Goal: Transaction & Acquisition: Book appointment/travel/reservation

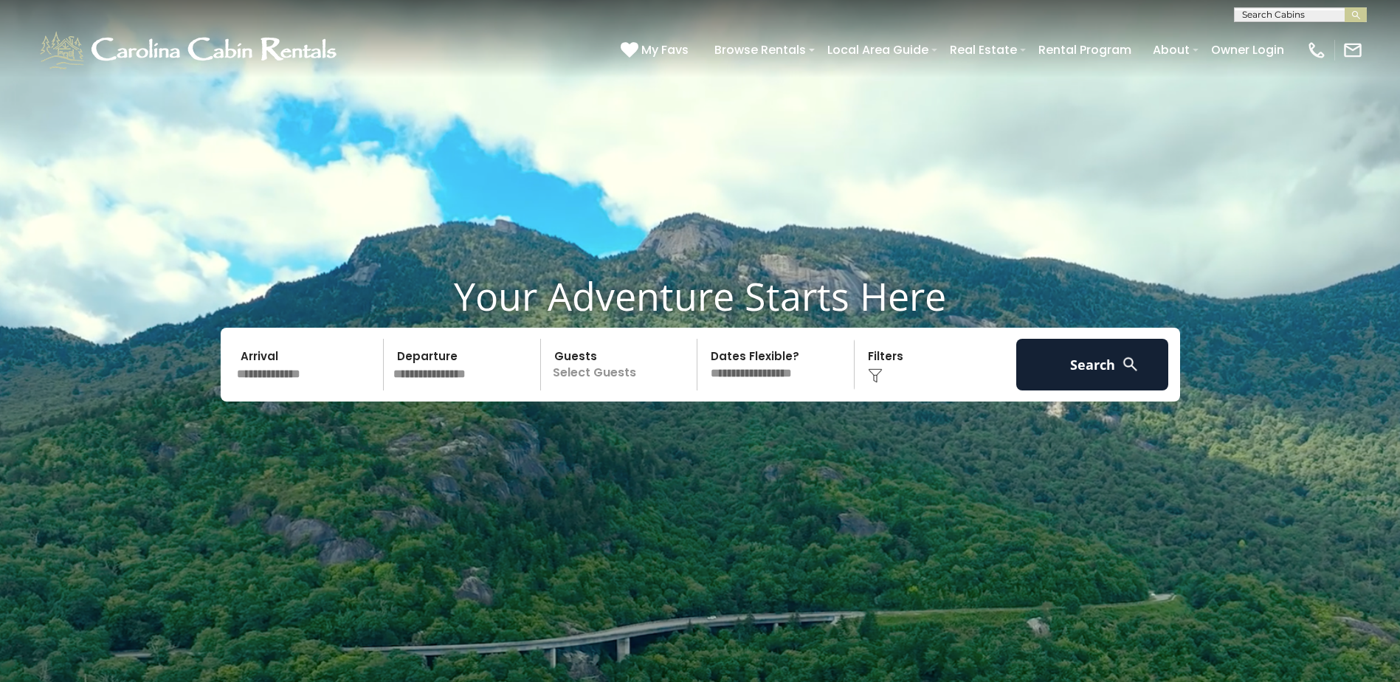
click at [281, 374] on input "text" at bounding box center [308, 365] width 153 height 52
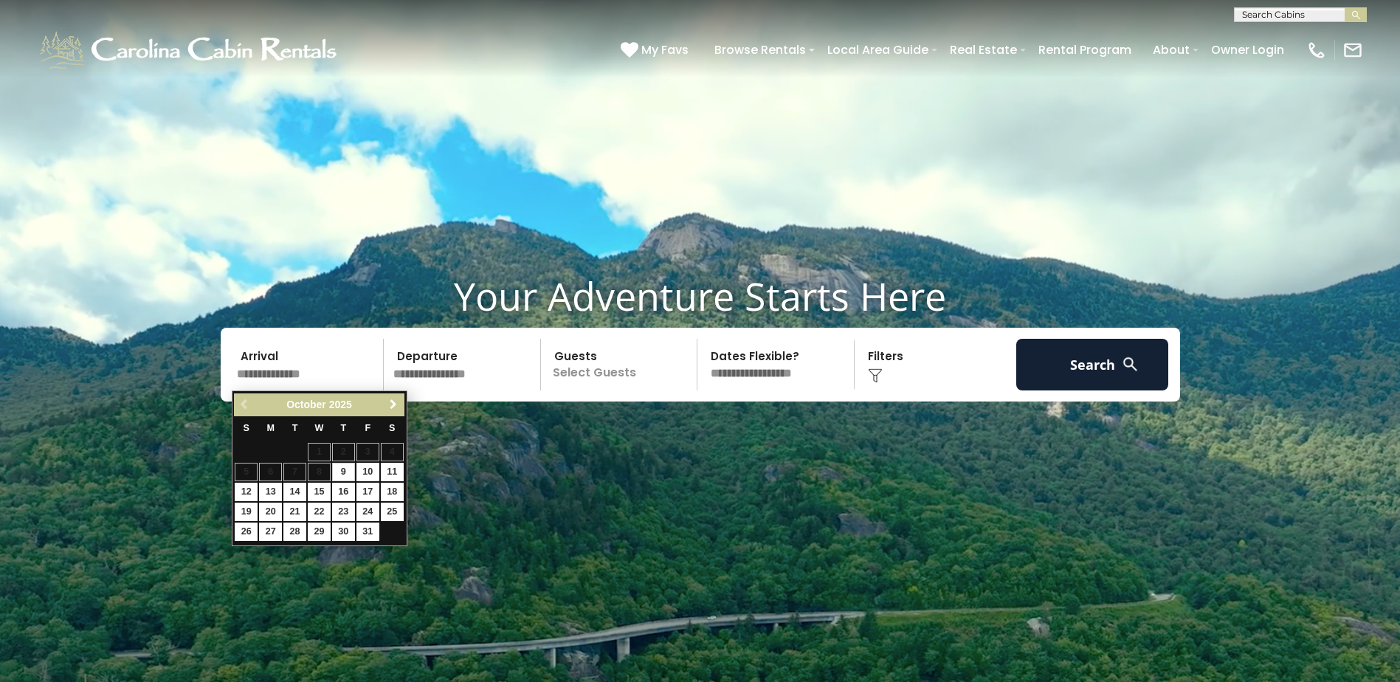
click at [393, 401] on span "Next" at bounding box center [393, 404] width 12 height 12
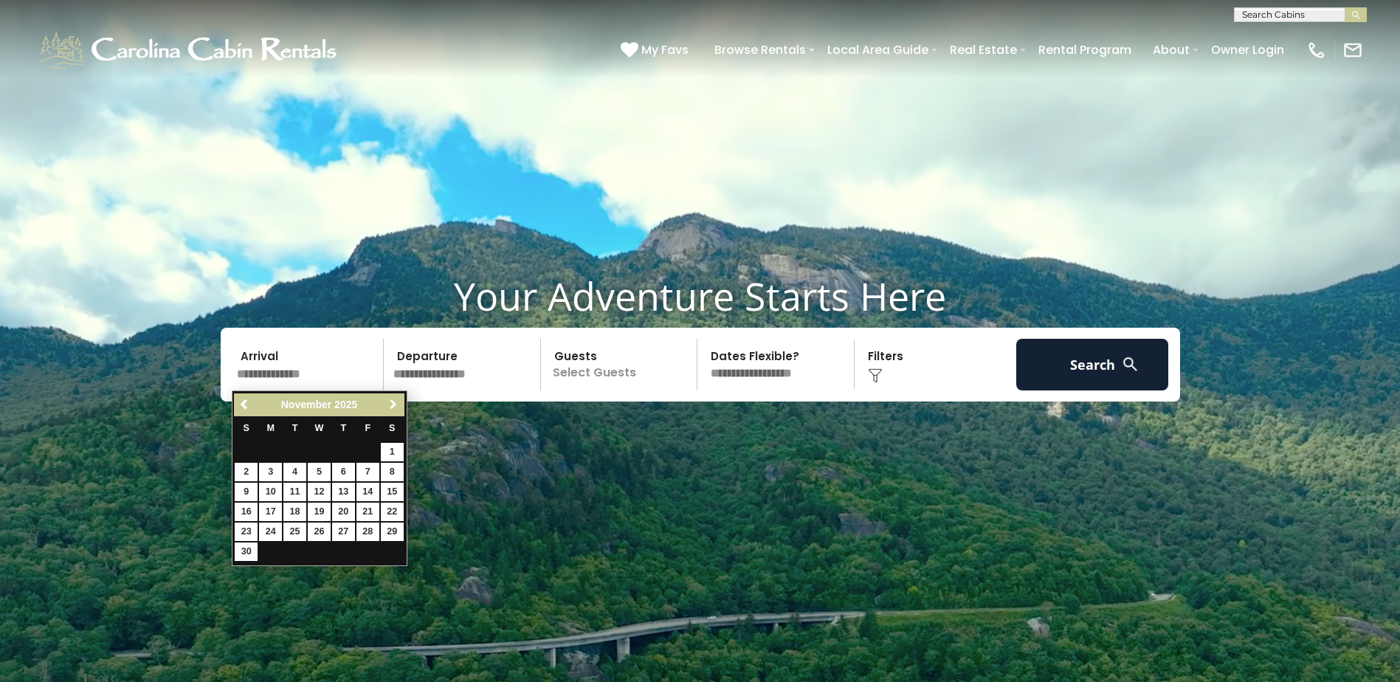
click at [393, 401] on span "Next" at bounding box center [393, 404] width 12 height 12
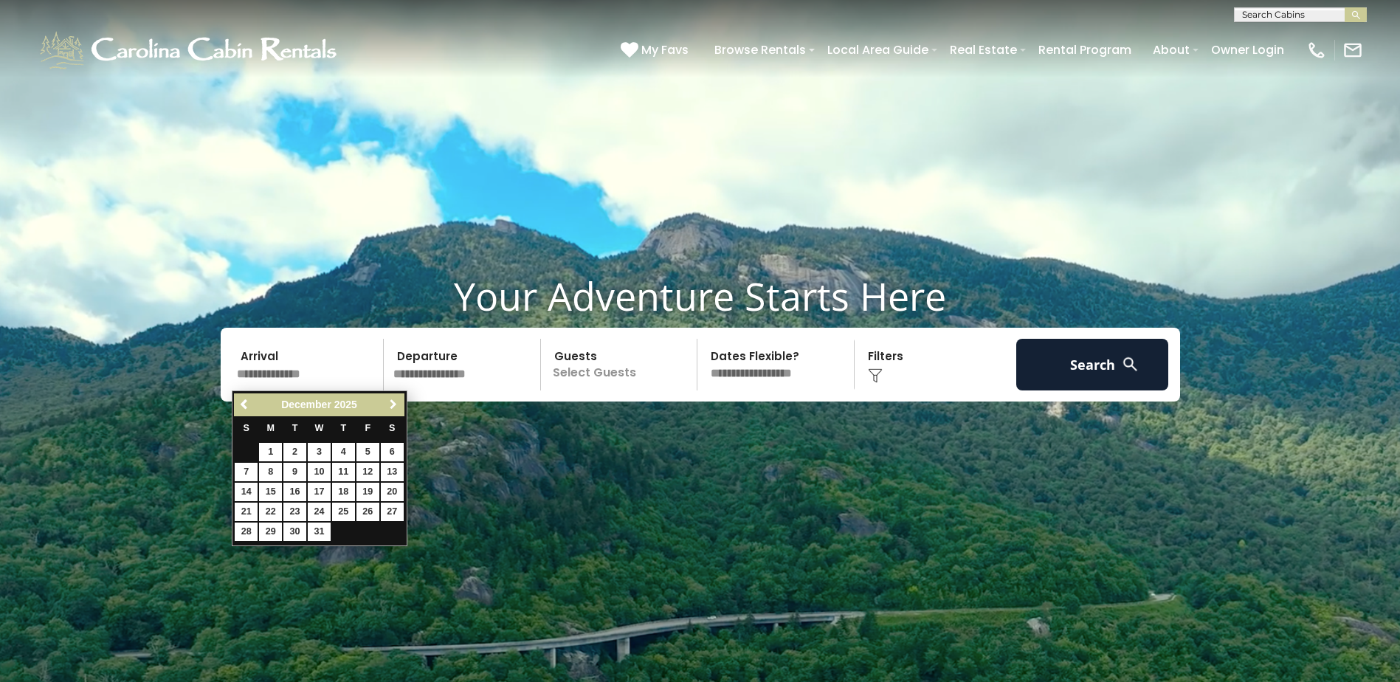
click at [393, 401] on span "Next" at bounding box center [393, 404] width 12 height 12
click at [348, 508] on link "26" at bounding box center [343, 512] width 23 height 18
type input "*******"
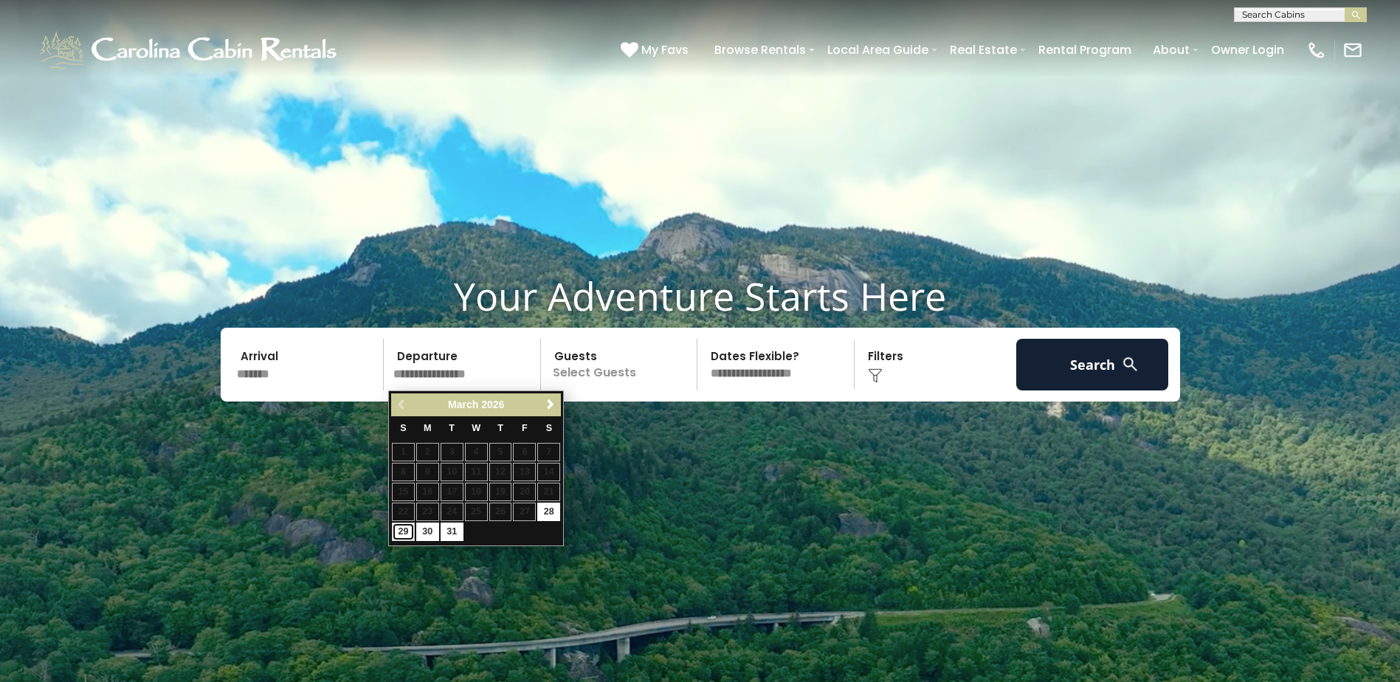
click at [404, 528] on link "29" at bounding box center [403, 531] width 23 height 18
type input "*******"
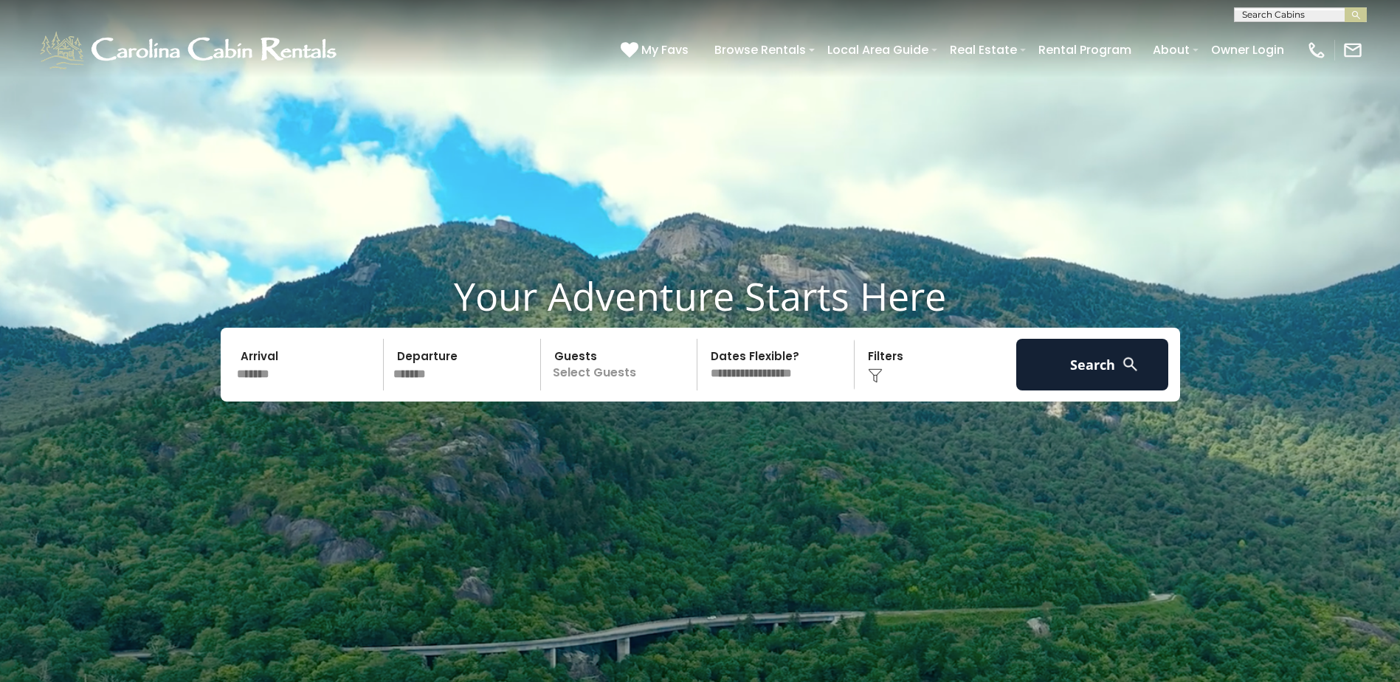
click at [580, 368] on p "Select Guests" at bounding box center [621, 365] width 152 height 52
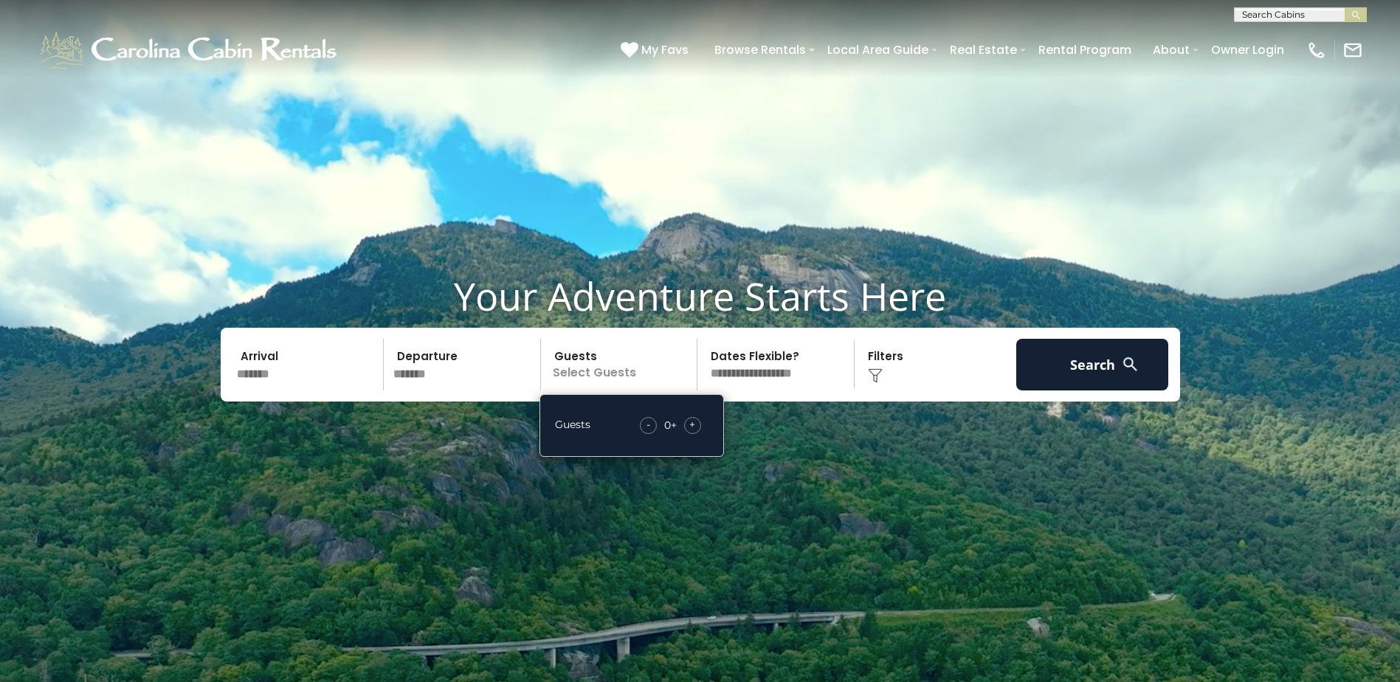
click at [694, 428] on span "+" at bounding box center [692, 424] width 6 height 15
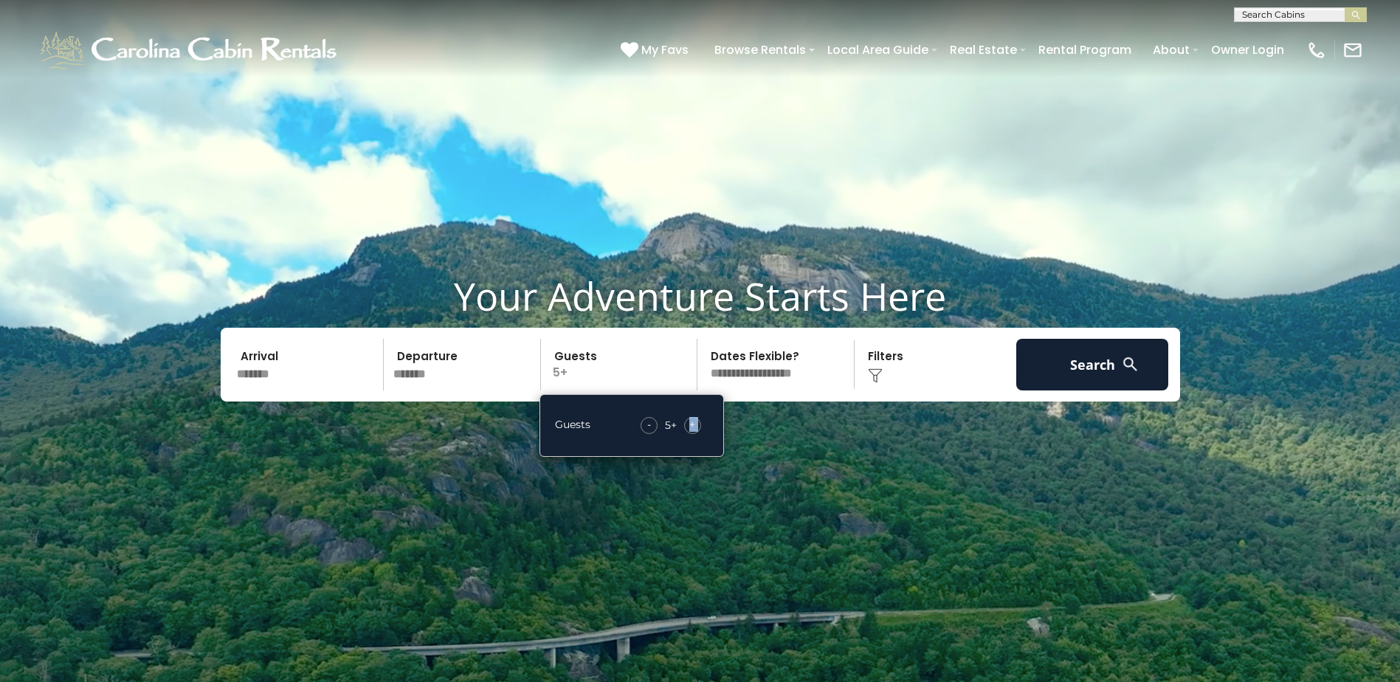
click at [694, 428] on span "+" at bounding box center [692, 424] width 6 height 15
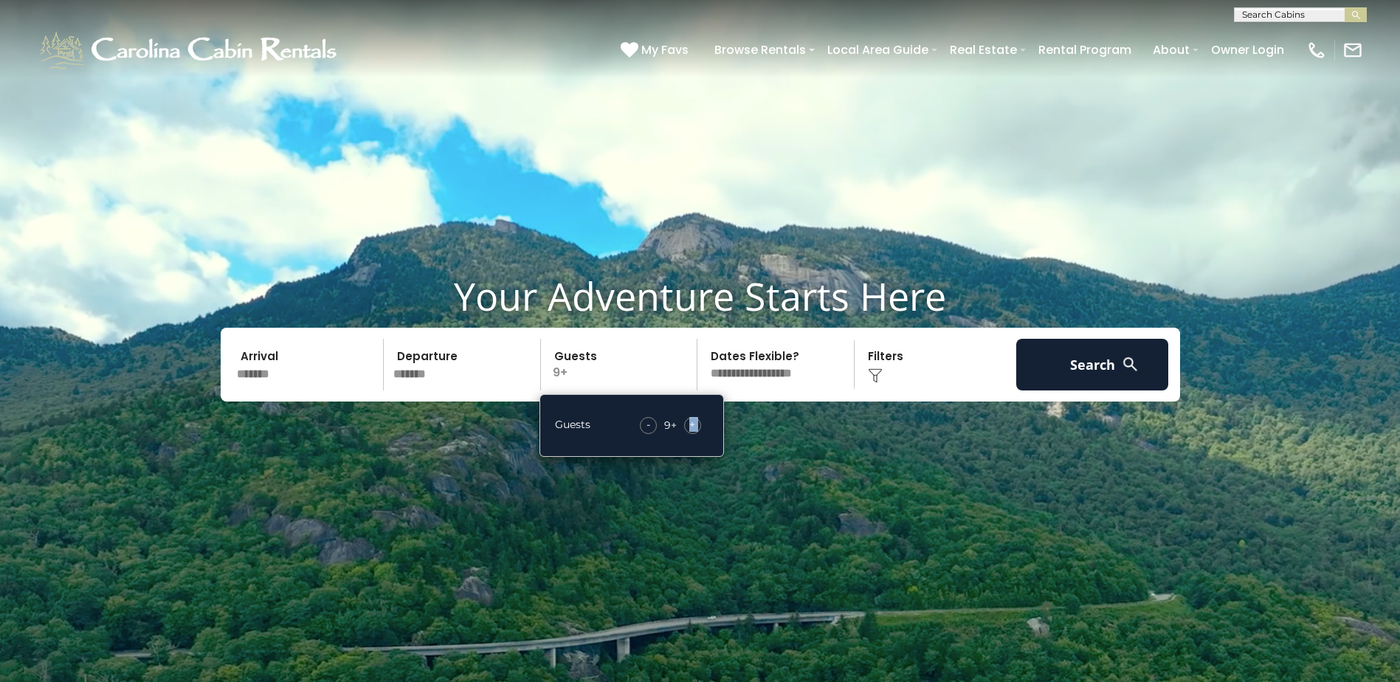
click at [694, 428] on span "+" at bounding box center [692, 424] width 6 height 15
drag, startPoint x: 694, startPoint y: 428, endPoint x: 645, endPoint y: 424, distance: 49.6
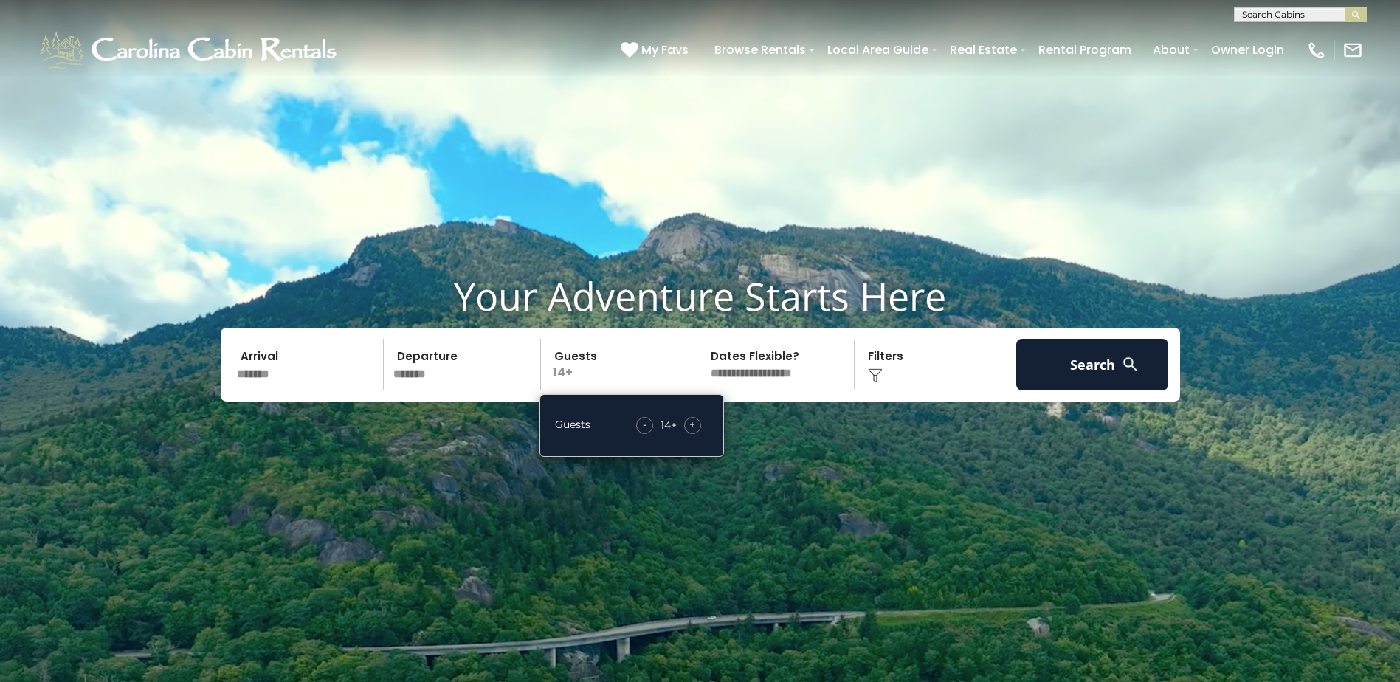
click at [645, 424] on span "-" at bounding box center [645, 424] width 4 height 15
click at [1102, 364] on button "Search" at bounding box center [1092, 365] width 153 height 52
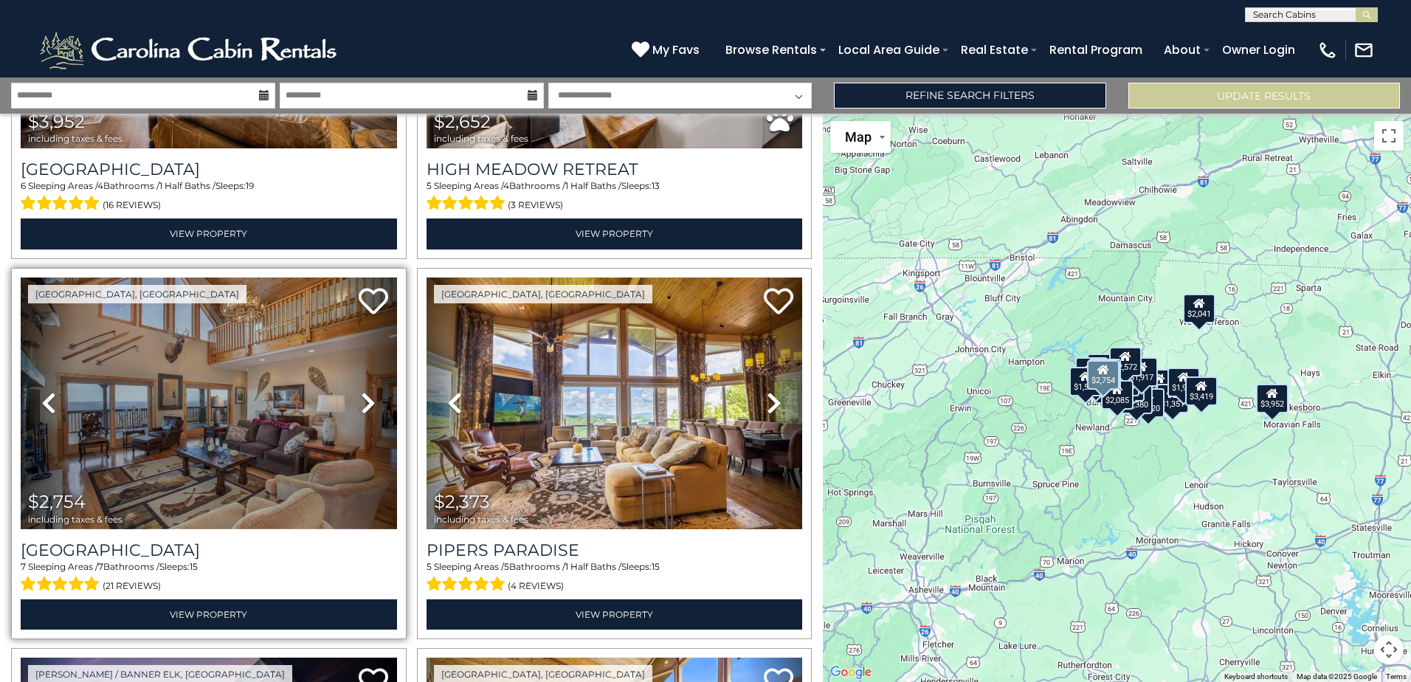
scroll to position [664, 0]
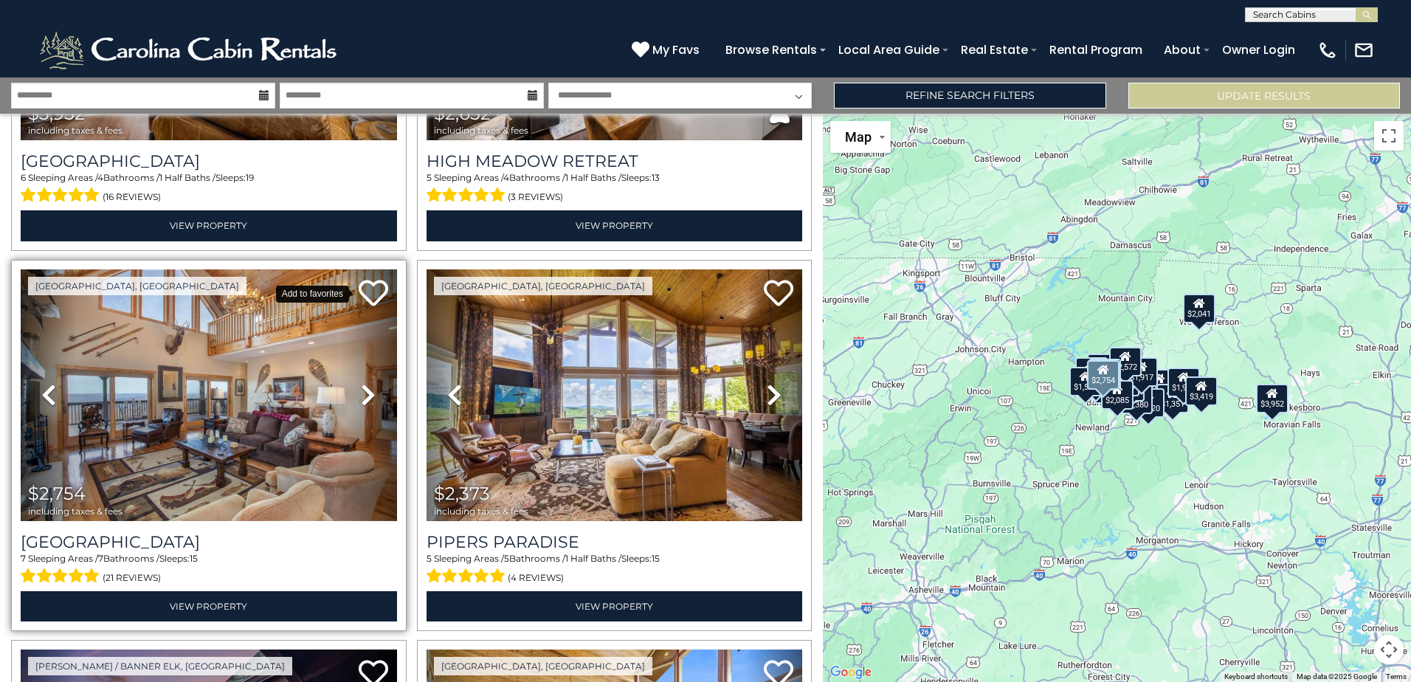
click at [369, 287] on icon at bounding box center [374, 293] width 30 height 30
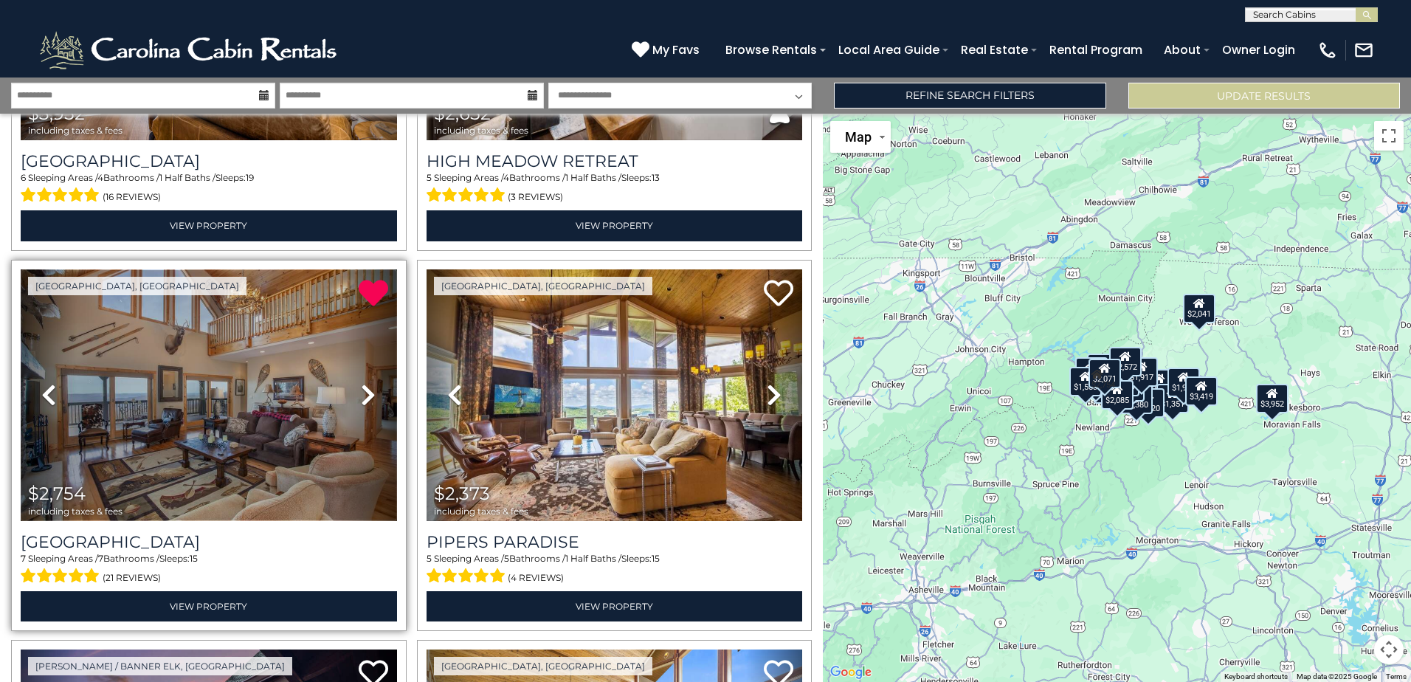
click at [238, 421] on img at bounding box center [209, 395] width 376 height 252
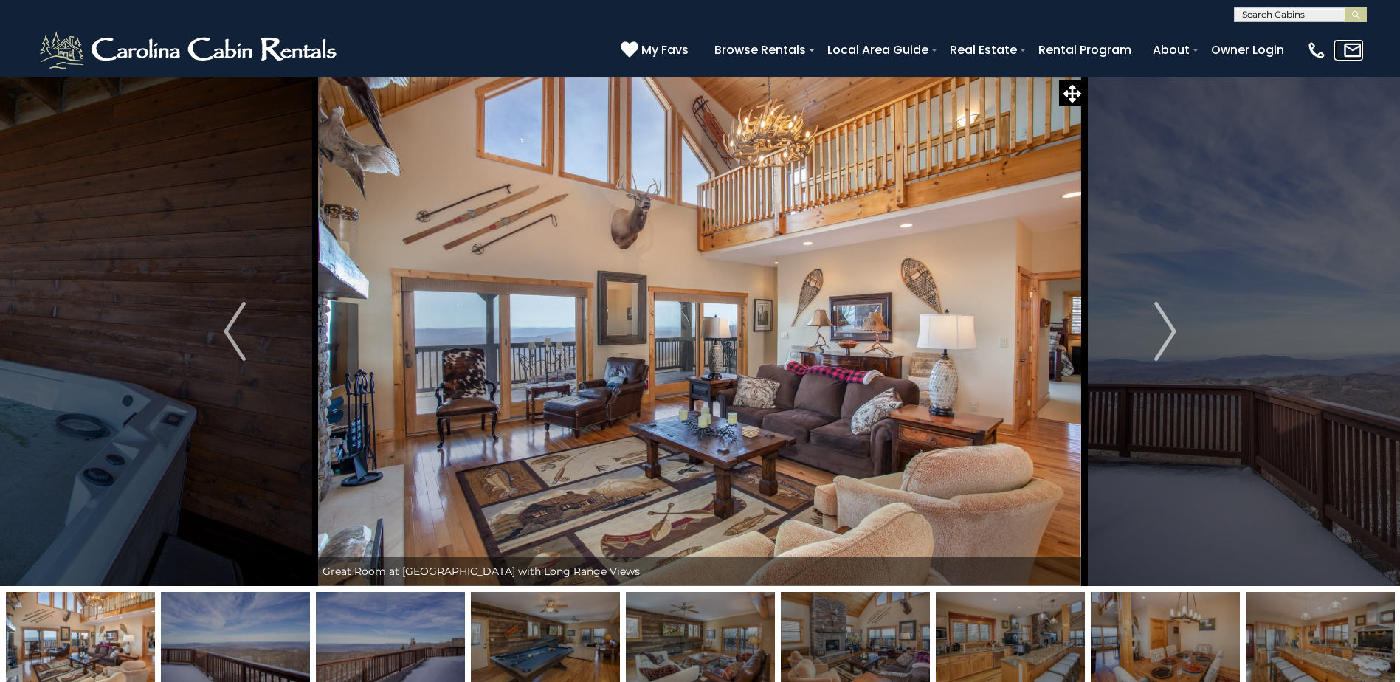
click at [1353, 46] on img at bounding box center [1352, 50] width 21 height 21
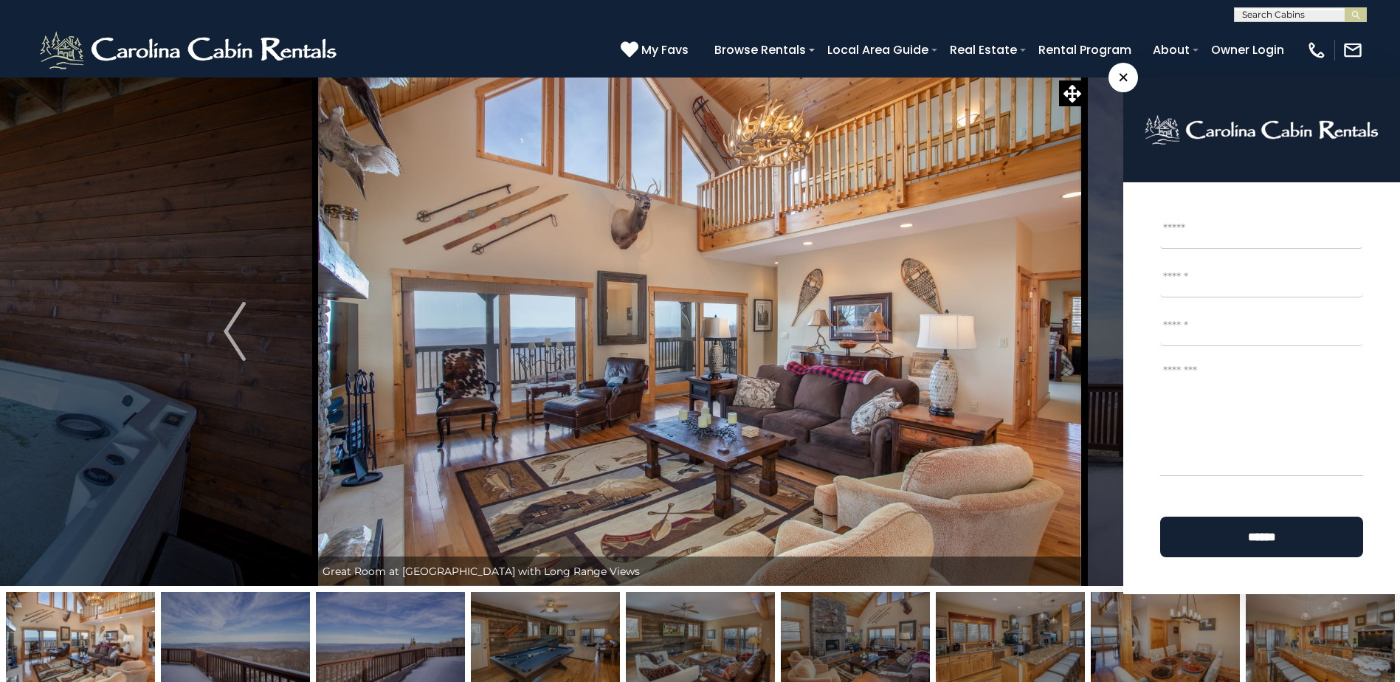
click at [1187, 235] on input "First" at bounding box center [1261, 230] width 202 height 37
click at [1129, 74] on span "×" at bounding box center [1123, 78] width 30 height 30
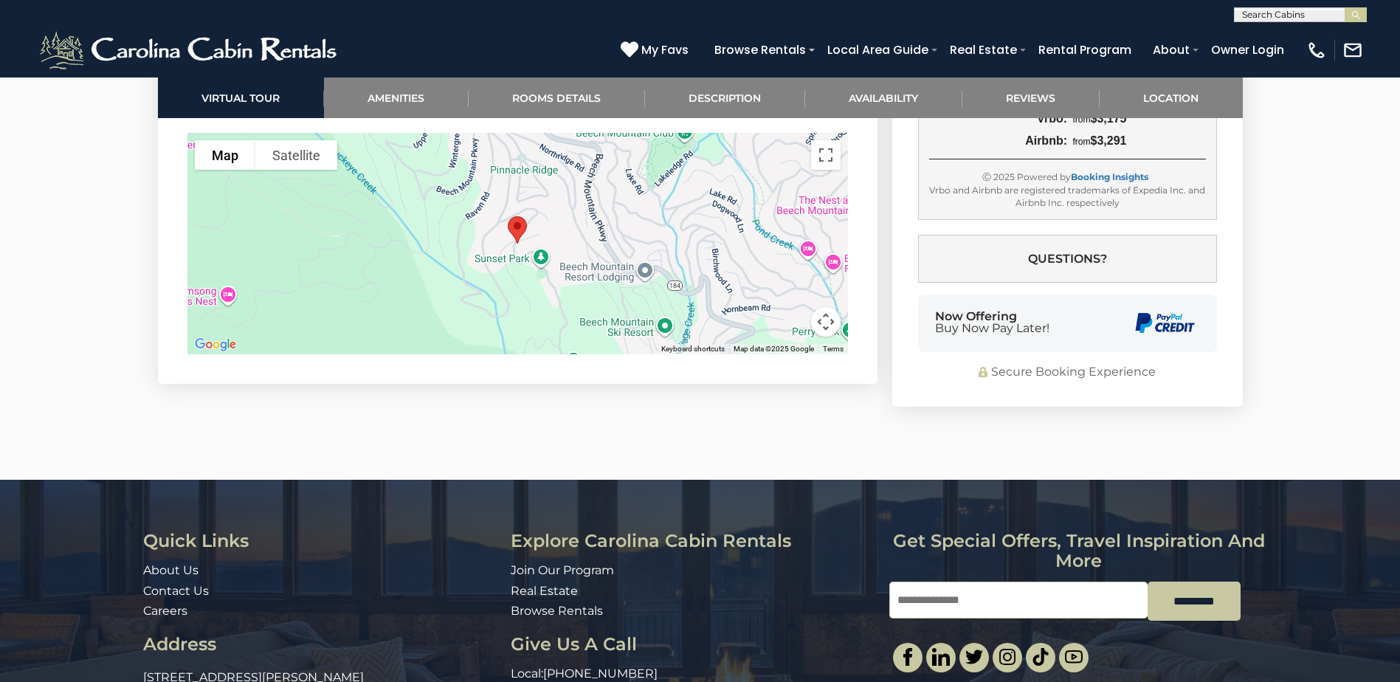
scroll to position [4278, 0]
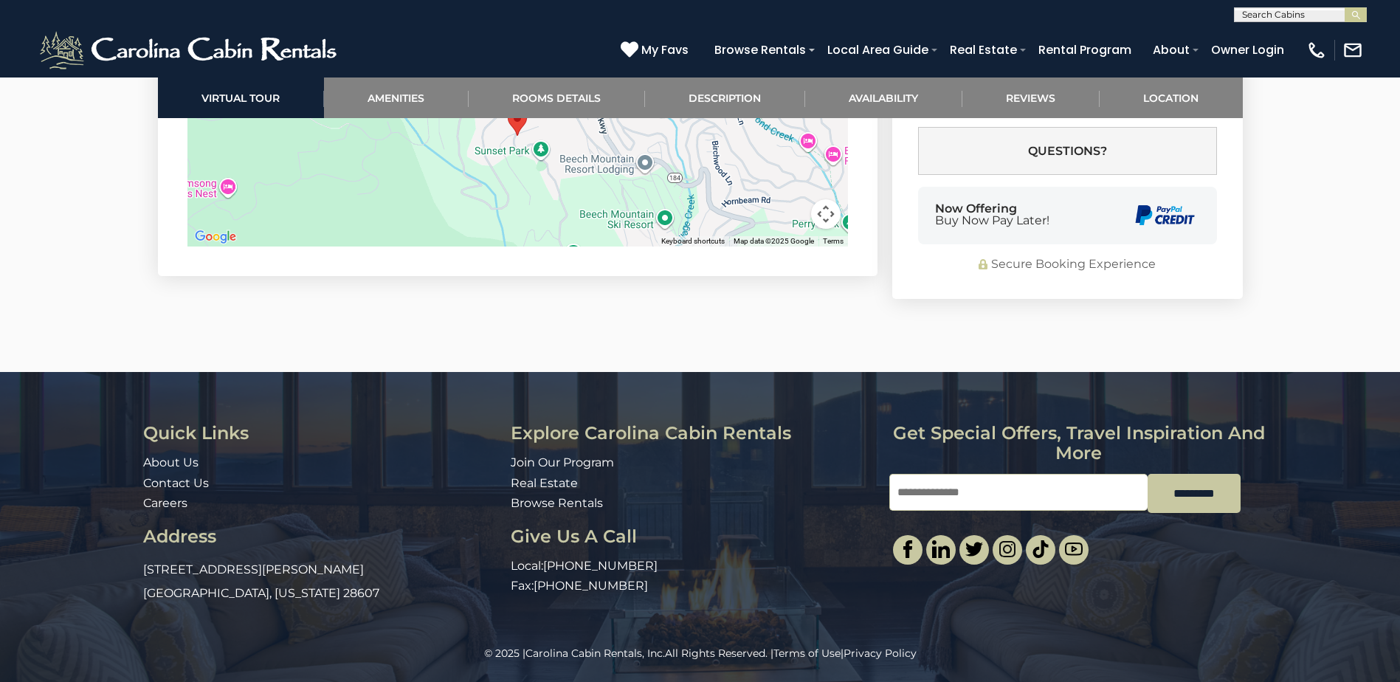
click at [970, 493] on input "Email" at bounding box center [1018, 492] width 258 height 37
type input "**********"
click at [1221, 500] on input "*********" at bounding box center [1194, 493] width 93 height 39
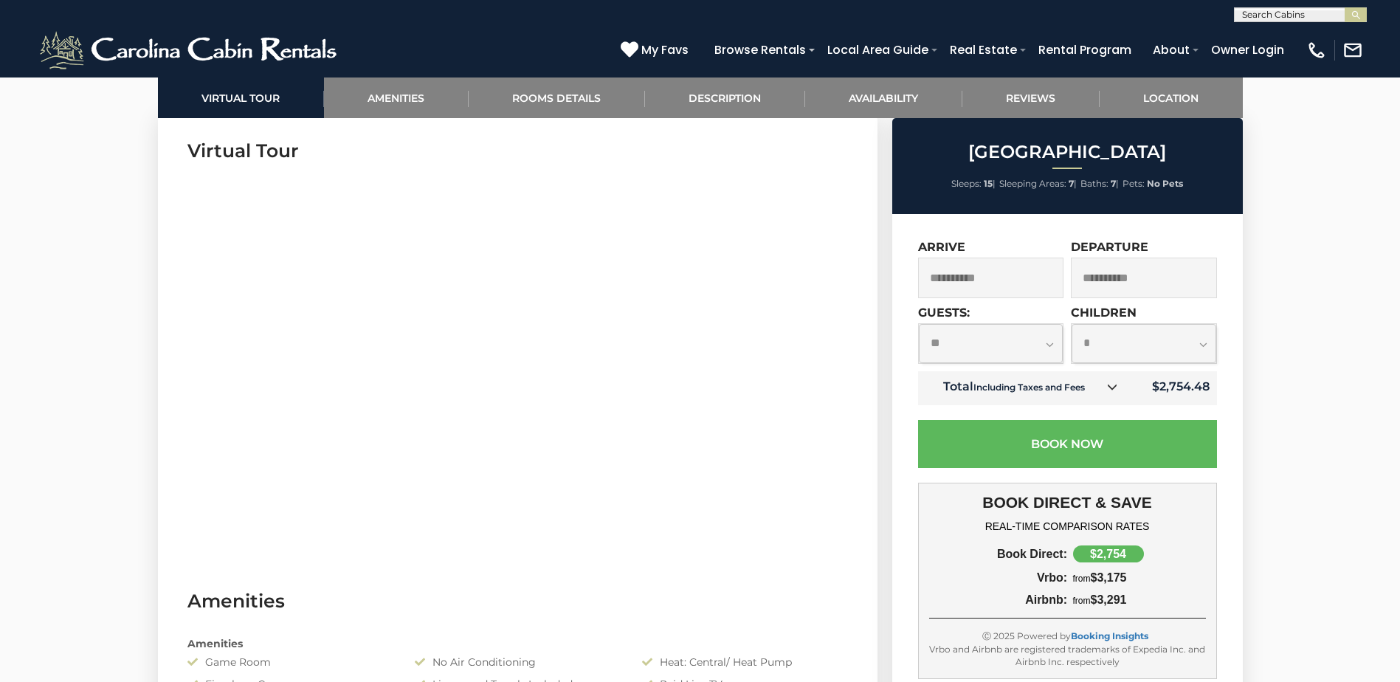
scroll to position [517, 0]
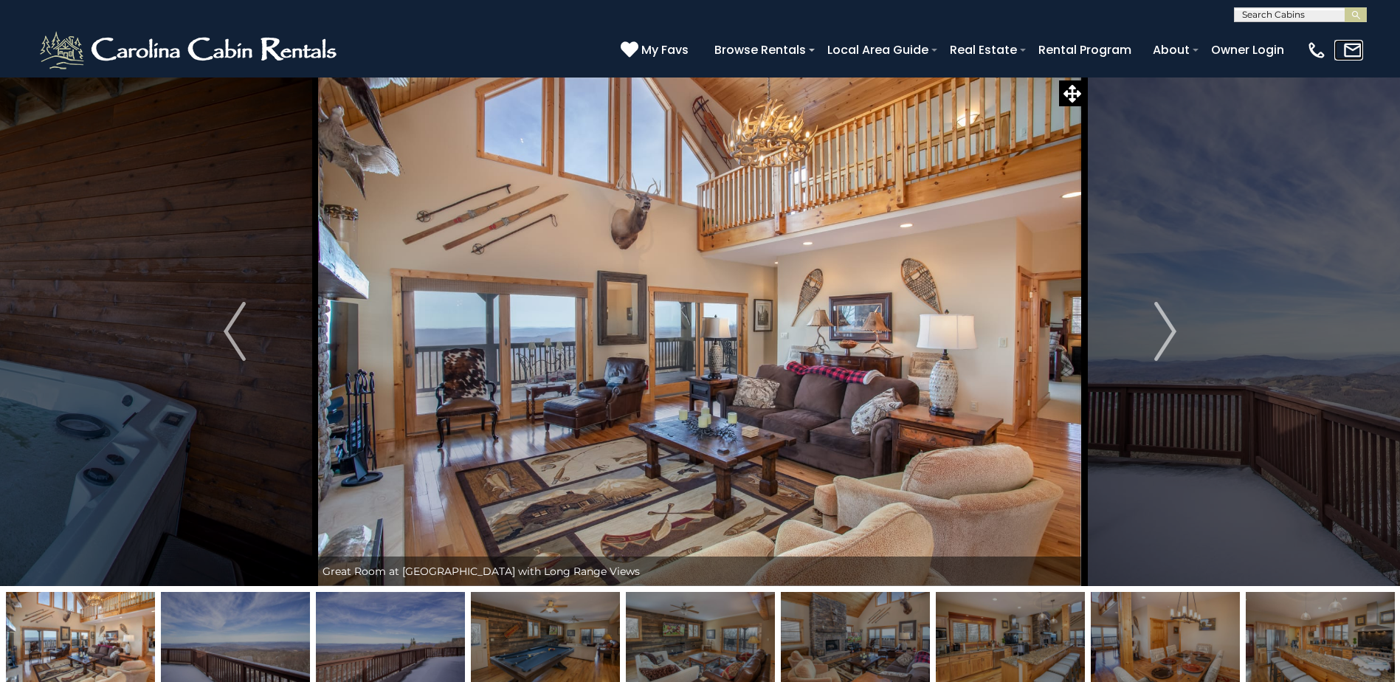
click at [1352, 52] on img at bounding box center [1352, 50] width 21 height 21
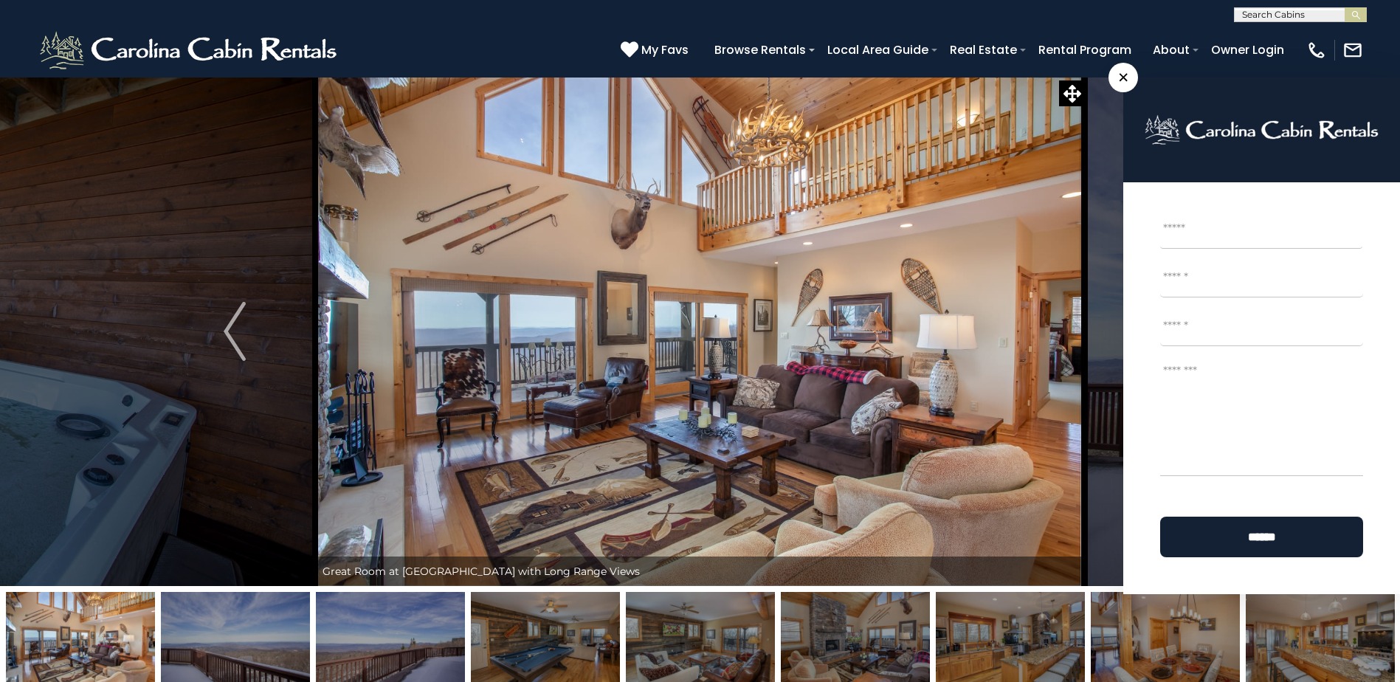
click at [1122, 81] on span "×" at bounding box center [1123, 78] width 30 height 30
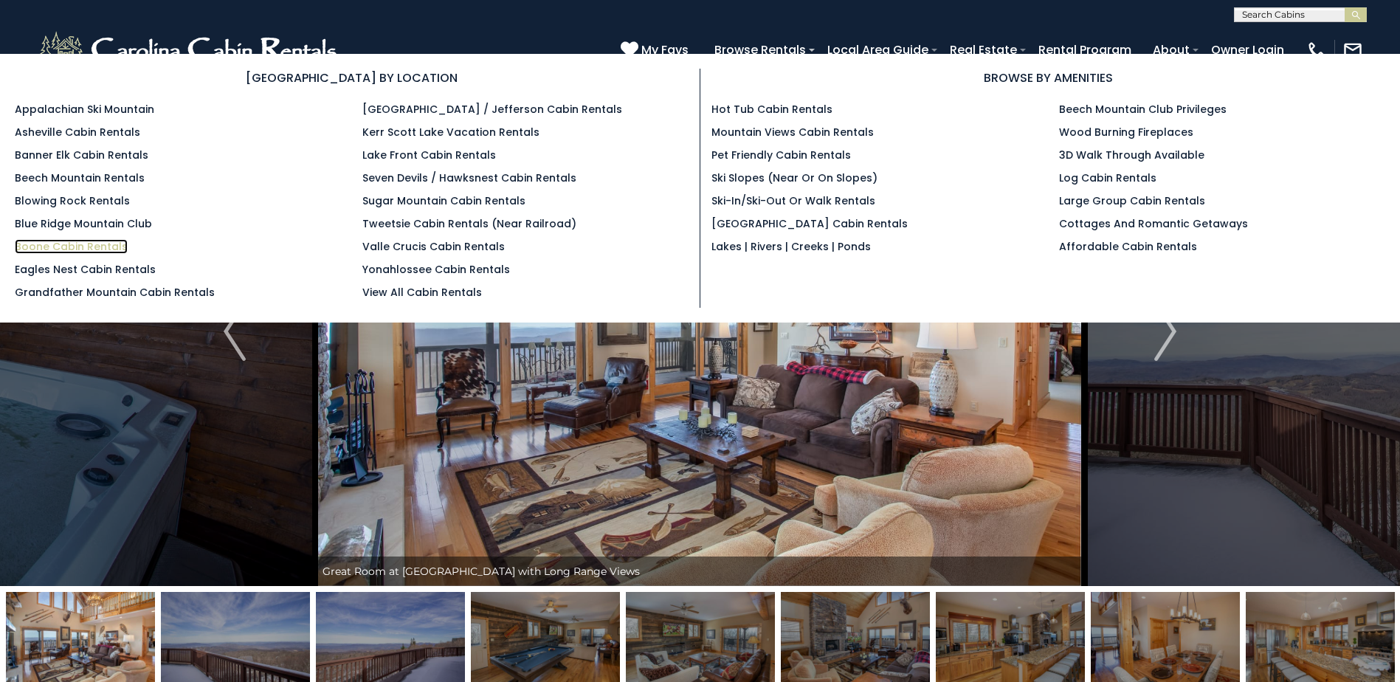
click at [62, 246] on link "Boone Cabin Rentals" at bounding box center [71, 246] width 113 height 15
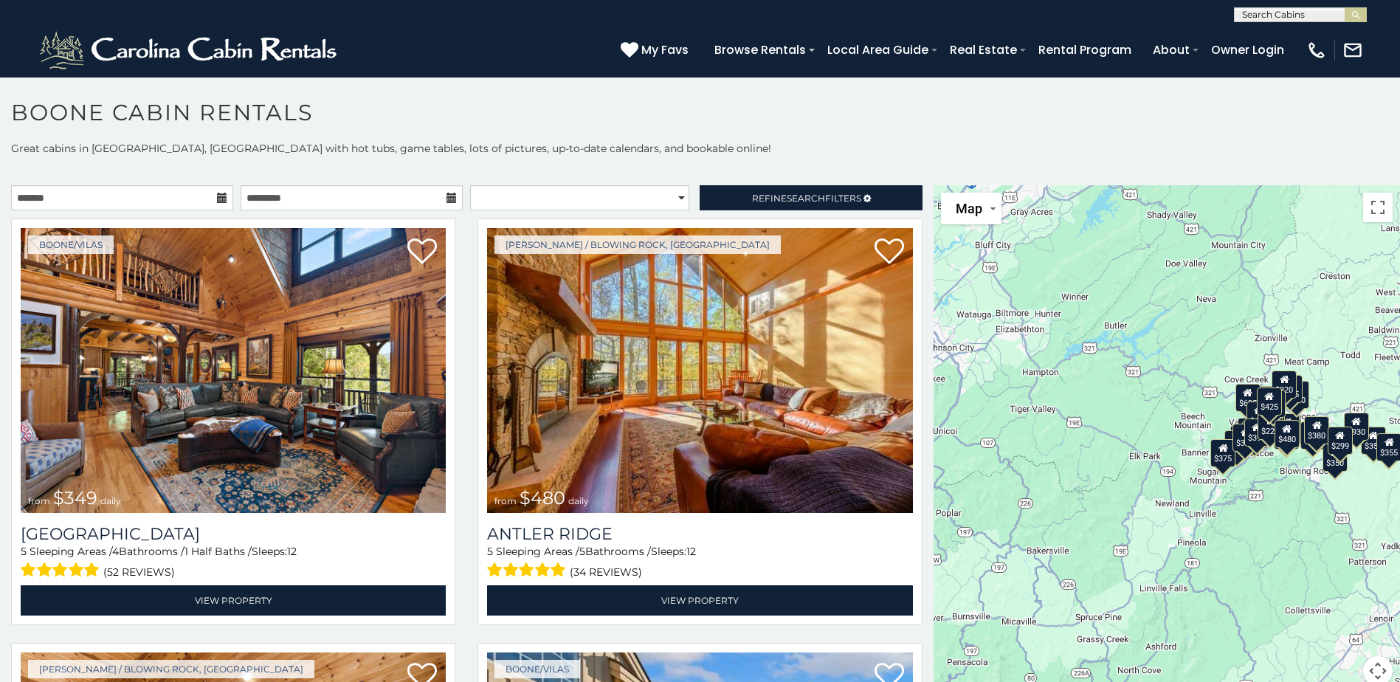
click at [220, 202] on icon at bounding box center [222, 198] width 10 height 10
click at [219, 193] on icon at bounding box center [222, 198] width 10 height 10
click at [218, 198] on icon at bounding box center [222, 198] width 10 height 10
click at [219, 199] on icon at bounding box center [222, 198] width 10 height 10
click at [218, 199] on icon at bounding box center [222, 198] width 10 height 10
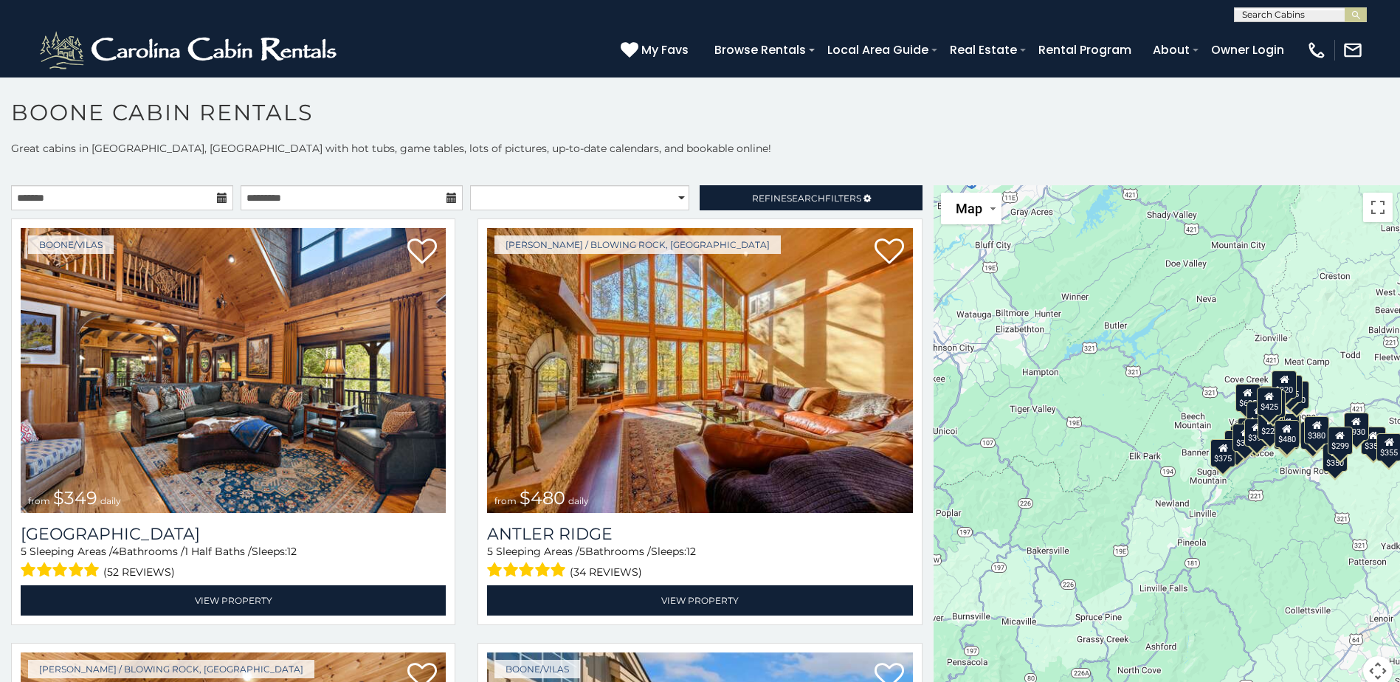
click at [218, 199] on icon at bounding box center [222, 198] width 10 height 10
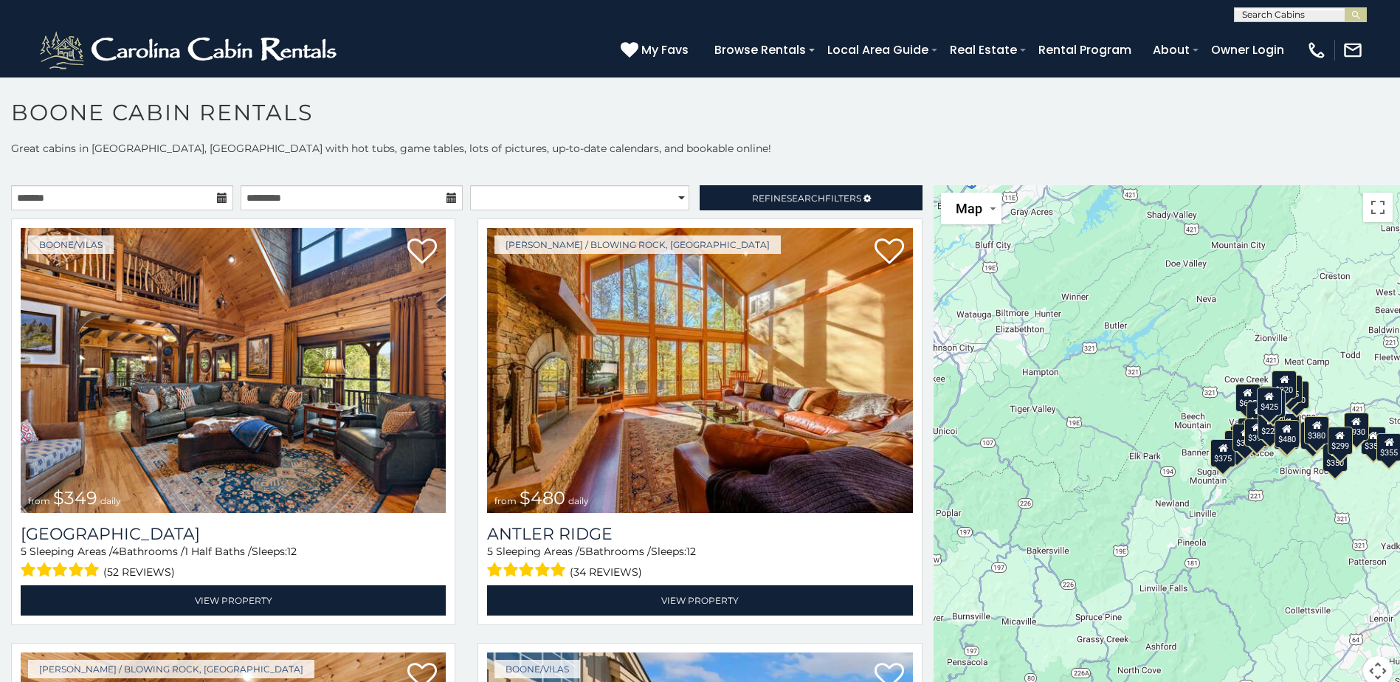
click at [220, 193] on icon at bounding box center [222, 198] width 10 height 10
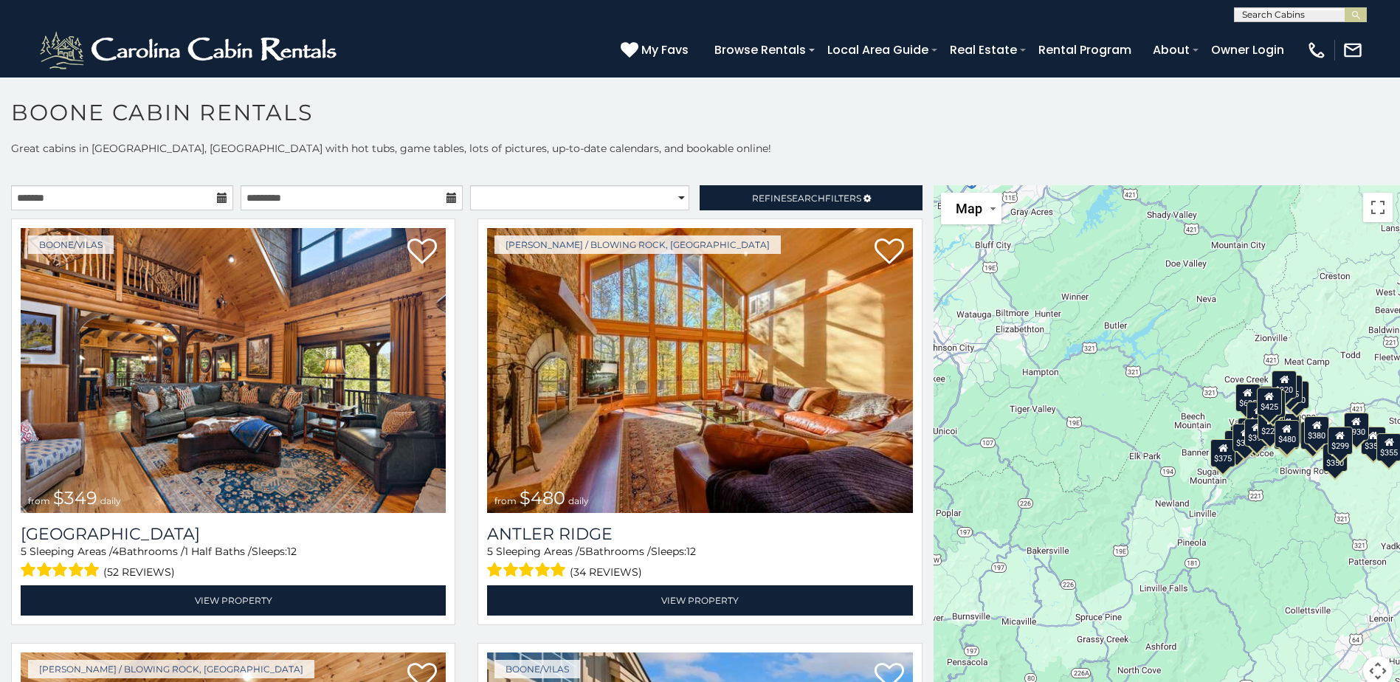
click at [220, 193] on icon at bounding box center [222, 198] width 10 height 10
